Goal: Transaction & Acquisition: Register for event/course

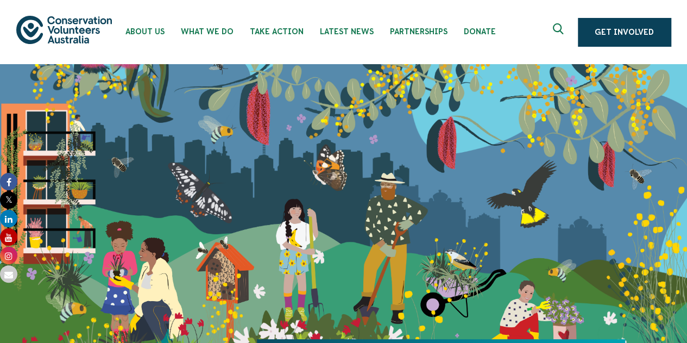
scroll to position [1, 0]
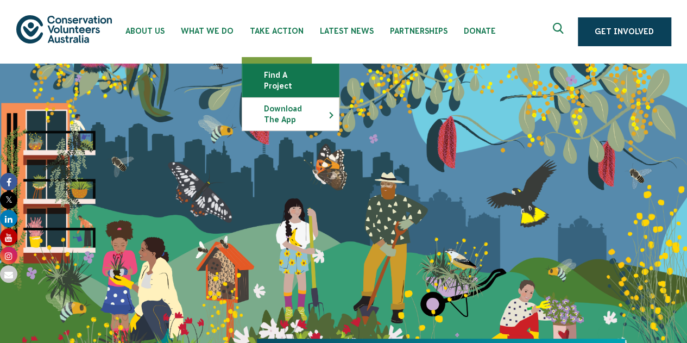
click at [278, 79] on link "Find a project" at bounding box center [290, 80] width 97 height 33
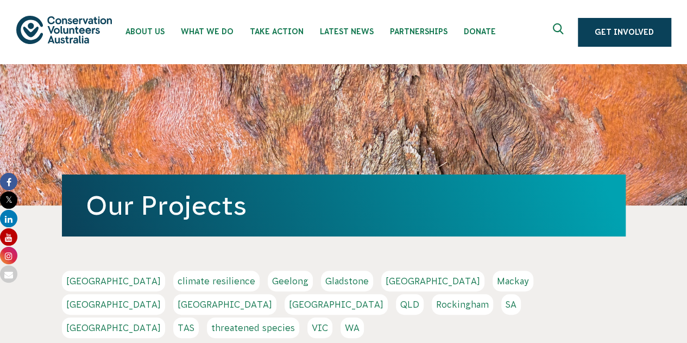
scroll to position [159, 0]
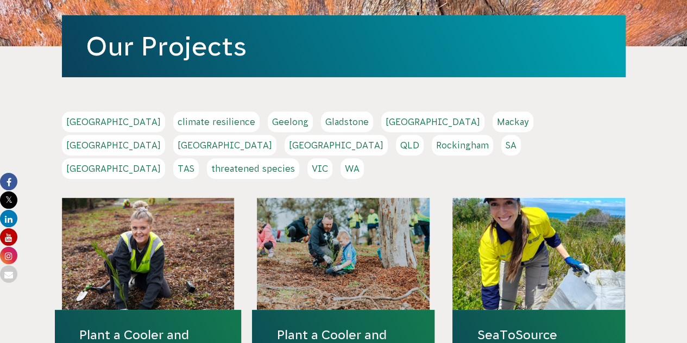
click at [332, 158] on link "VIC" at bounding box center [319, 168] width 25 height 21
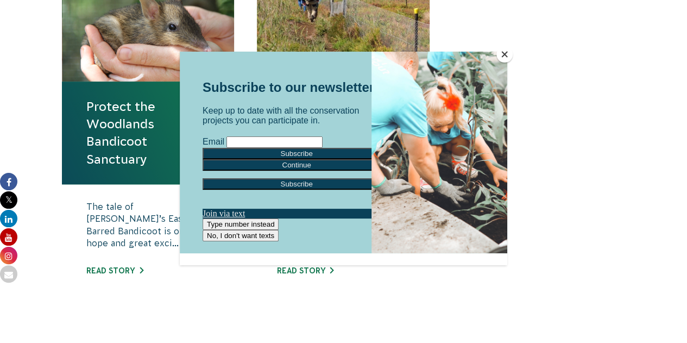
scroll to position [450, 0]
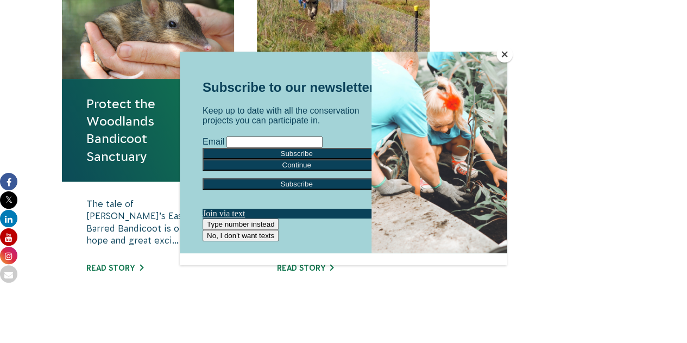
click at [502, 55] on button "Close" at bounding box center [505, 54] width 16 height 16
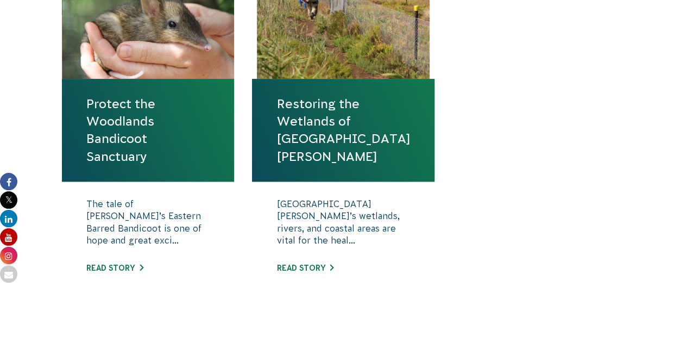
click at [164, 129] on link "Protect the Woodlands Bandicoot Sanctuary" at bounding box center [148, 130] width 124 height 70
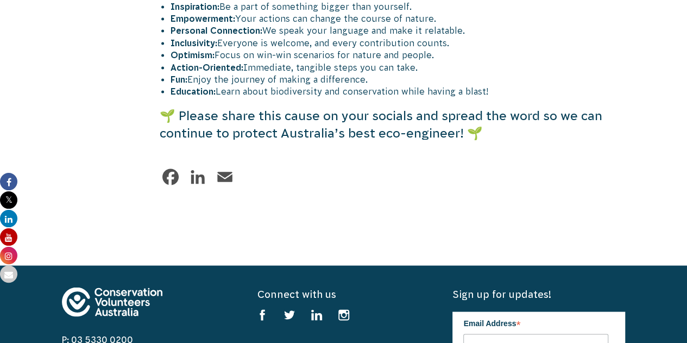
scroll to position [2993, 0]
